Goal: Information Seeking & Learning: Learn about a topic

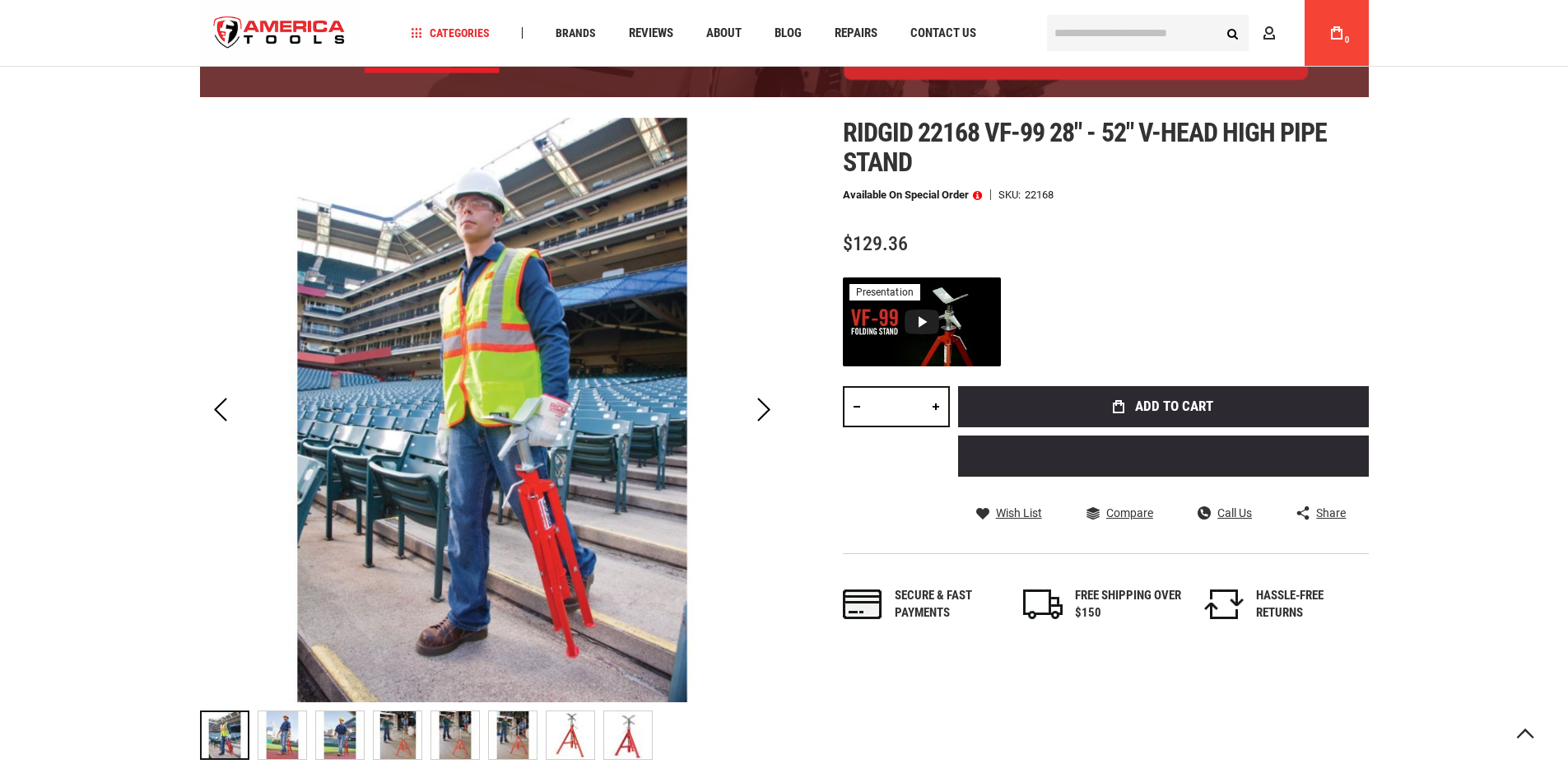
scroll to position [164, 0]
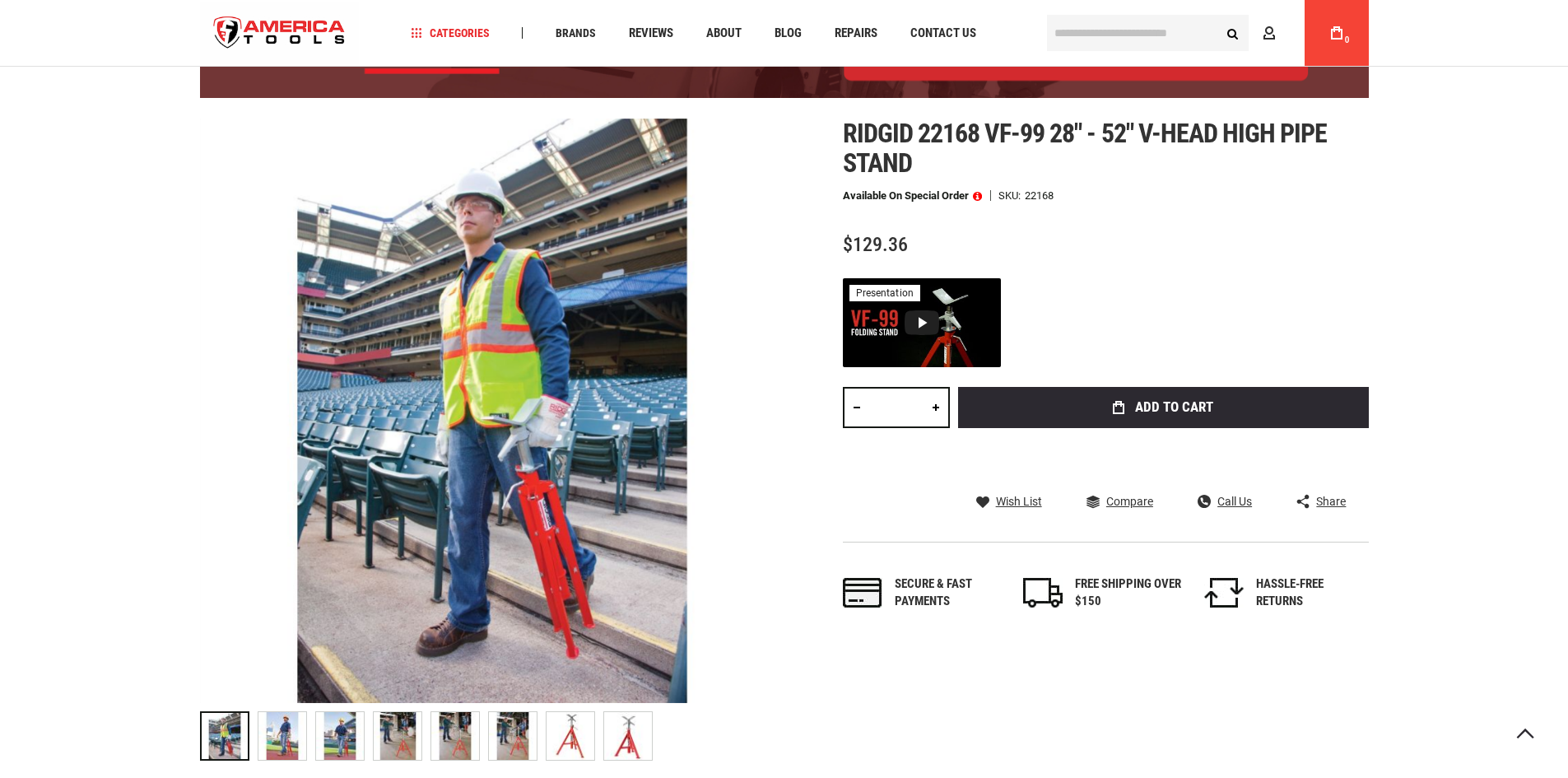
click at [286, 746] on img at bounding box center [282, 735] width 48 height 48
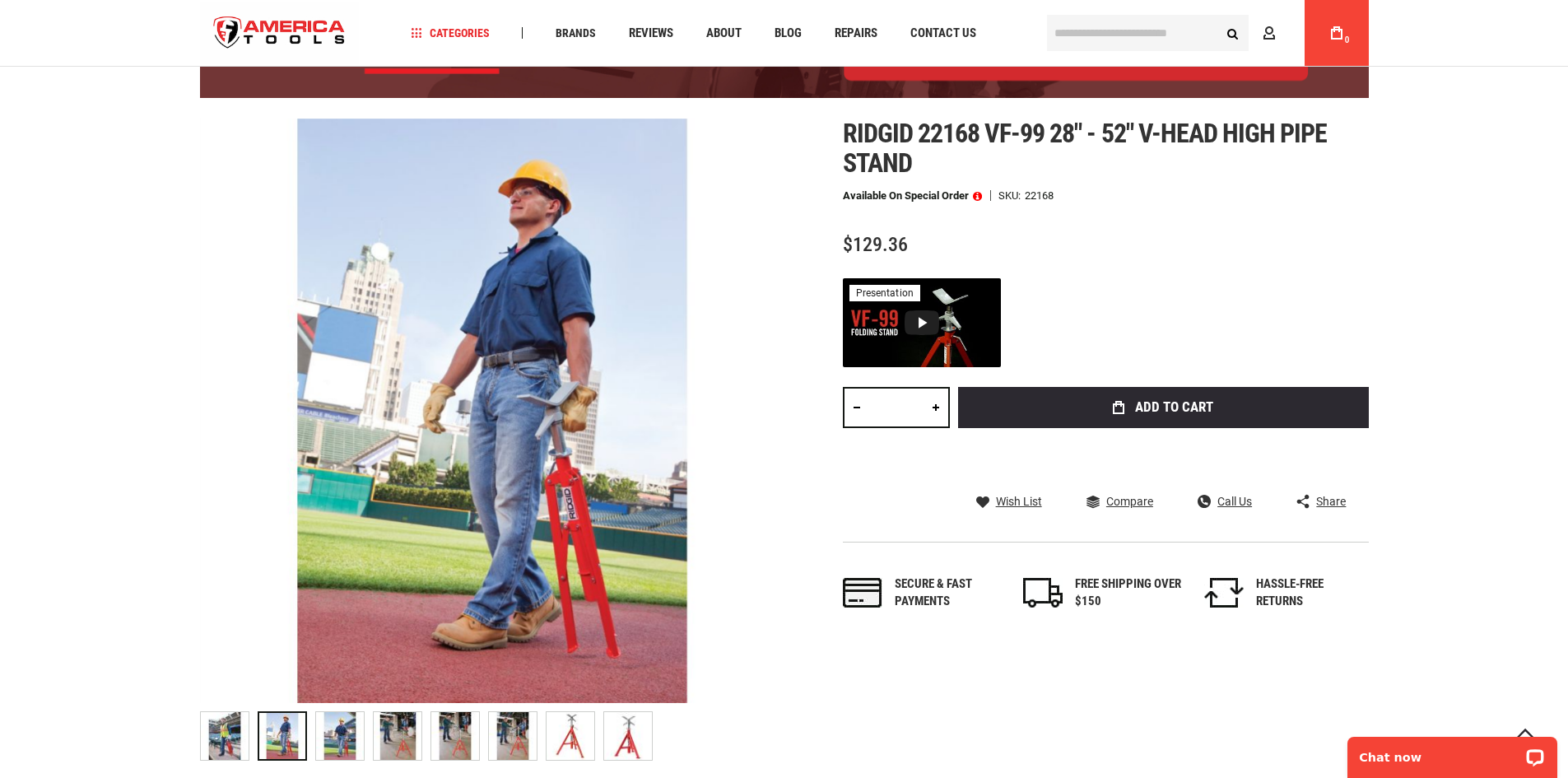
click at [409, 741] on img at bounding box center [397, 735] width 48 height 48
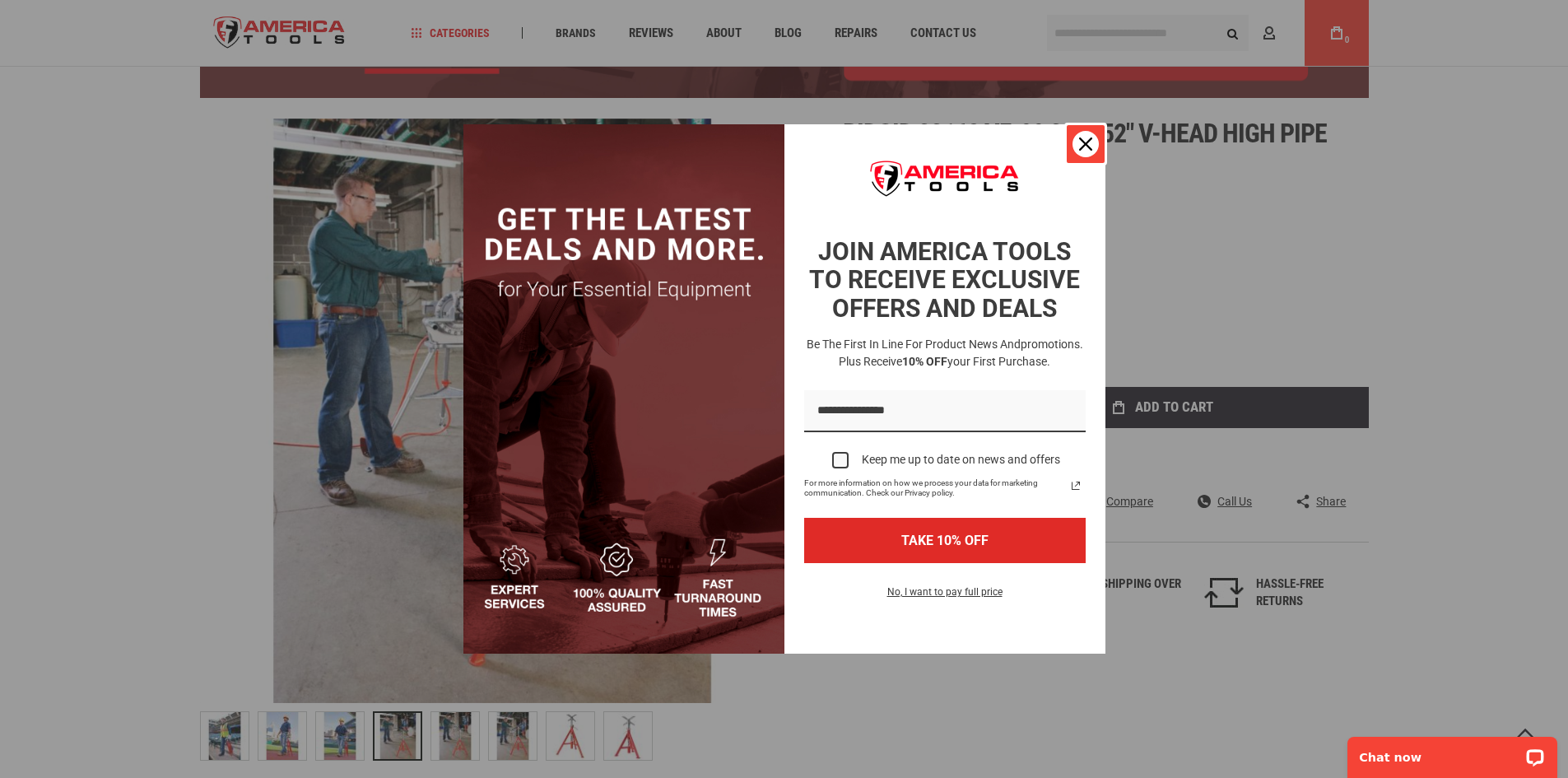
click at [1091, 138] on icon "close icon" at bounding box center [1085, 144] width 13 height 13
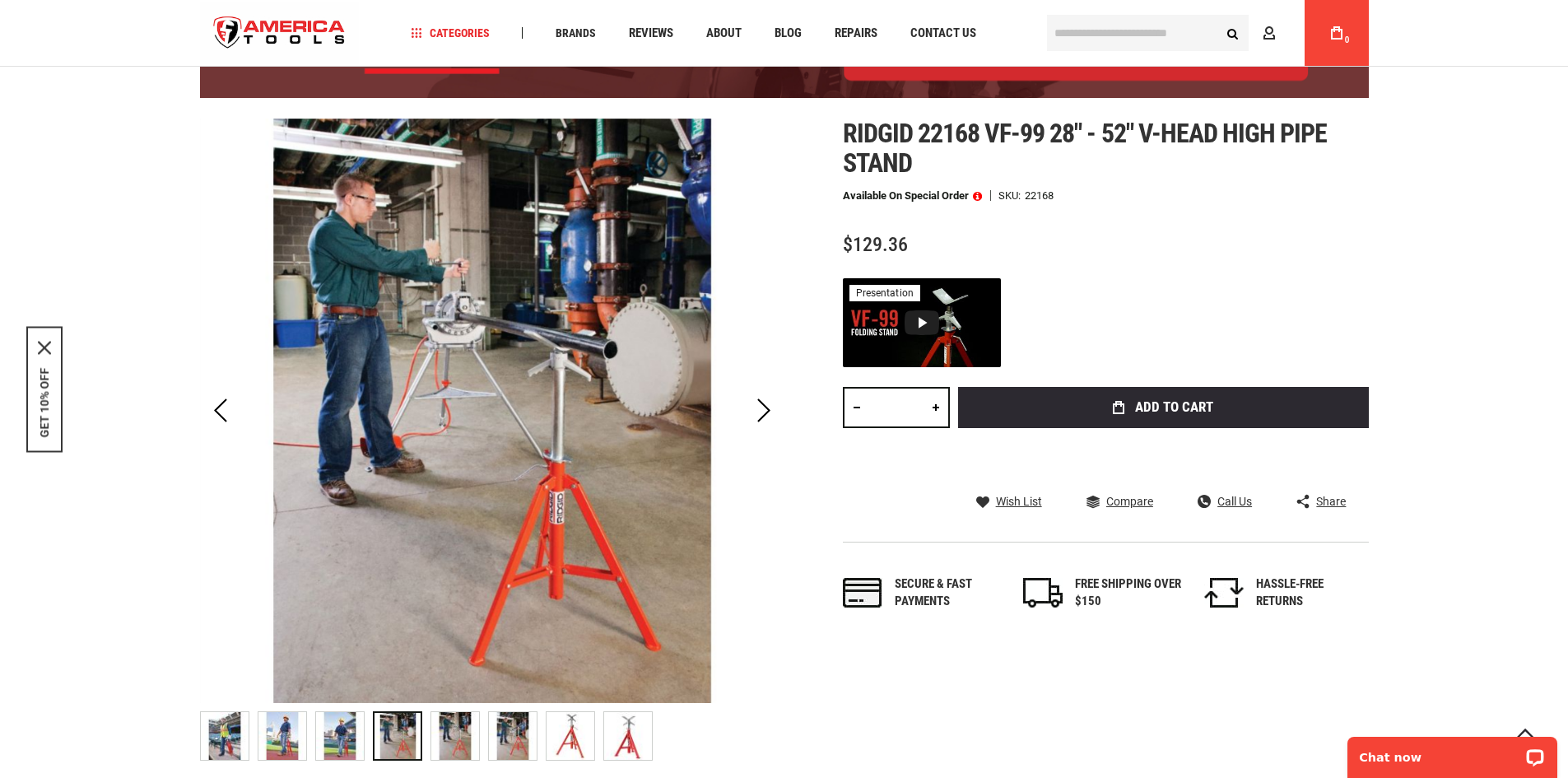
click at [567, 739] on img at bounding box center [570, 735] width 48 height 48
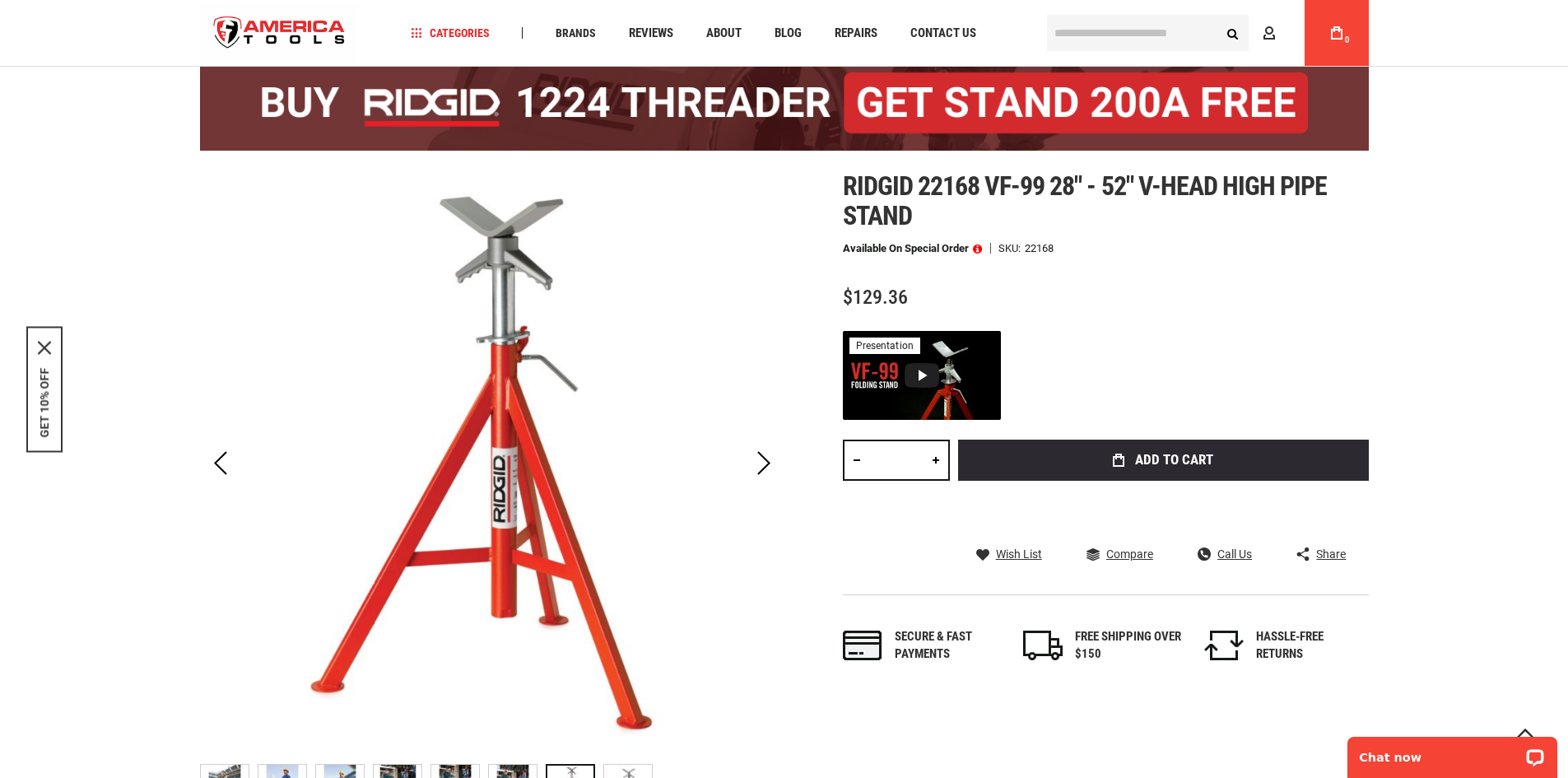
scroll to position [82, 0]
